Goal: Information Seeking & Learning: Learn about a topic

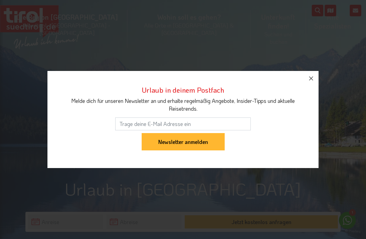
click at [314, 75] on icon "button" at bounding box center [311, 78] width 8 height 8
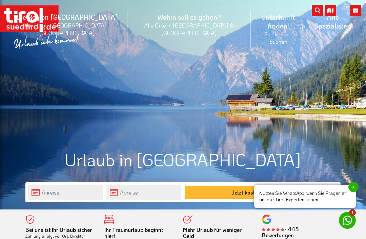
scroll to position [51, 0]
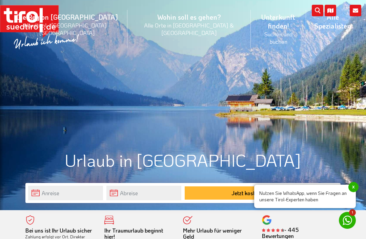
click at [331, 127] on div "© Pixabay" at bounding box center [183, 79] width 366 height 261
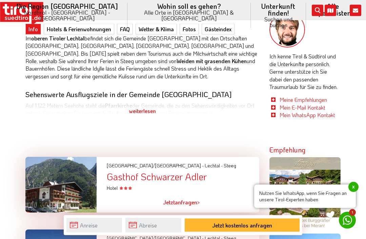
scroll to position [361, 0]
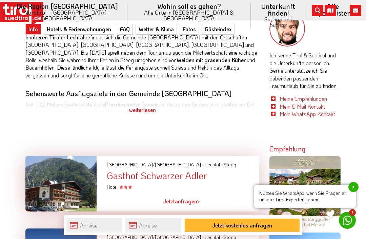
click at [150, 106] on div "weiterlesen" at bounding box center [142, 109] width 234 height 17
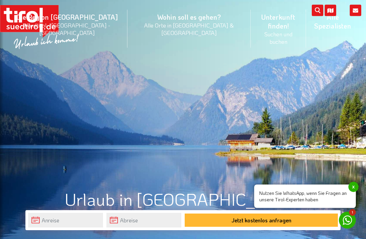
scroll to position [12, 0]
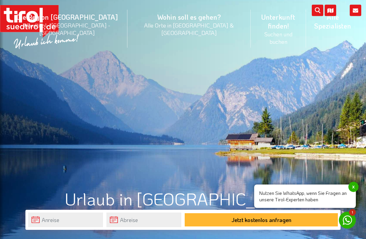
click at [356, 192] on span "x" at bounding box center [353, 187] width 10 height 10
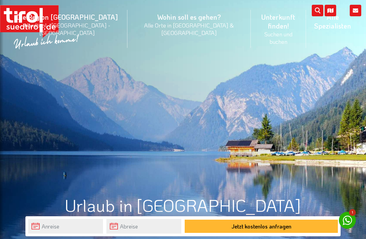
scroll to position [0, 0]
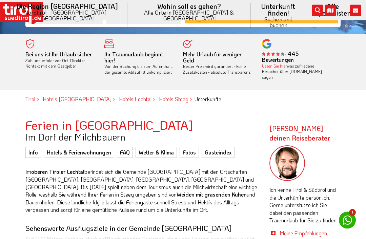
scroll to position [227, 0]
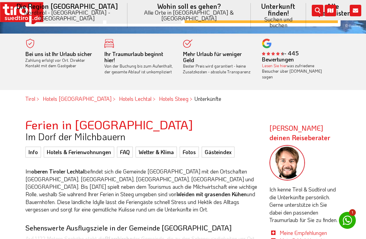
click at [190, 146] on link "Fotos" at bounding box center [189, 151] width 19 height 11
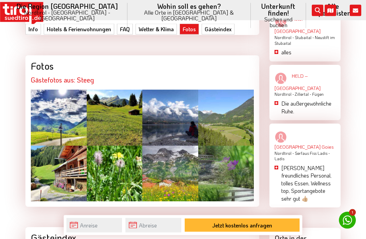
scroll to position [1086, 0]
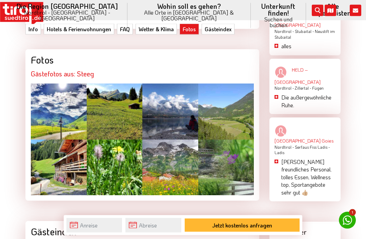
click at [57, 84] on div at bounding box center [59, 112] width 56 height 56
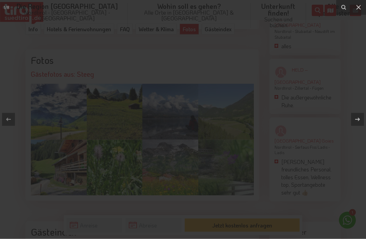
scroll to position [1086, 0]
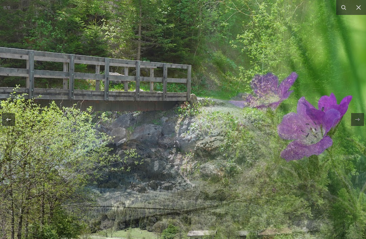
click at [361, 9] on icon at bounding box center [359, 7] width 8 height 8
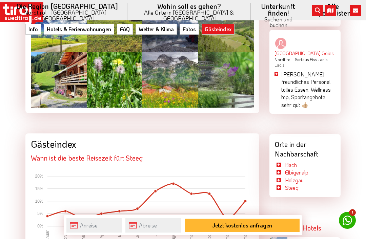
scroll to position [1151, 0]
